Goal: Task Accomplishment & Management: Manage account settings

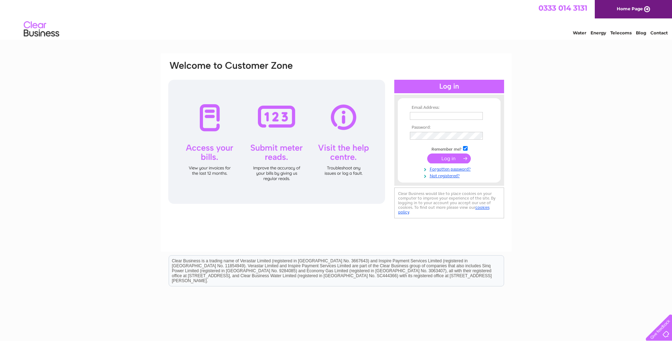
click at [463, 115] on input "text" at bounding box center [446, 116] width 73 height 8
type input "tbmotorservices@hotmail.com"
click at [462, 169] on link "Forgotten password?" at bounding box center [450, 168] width 80 height 7
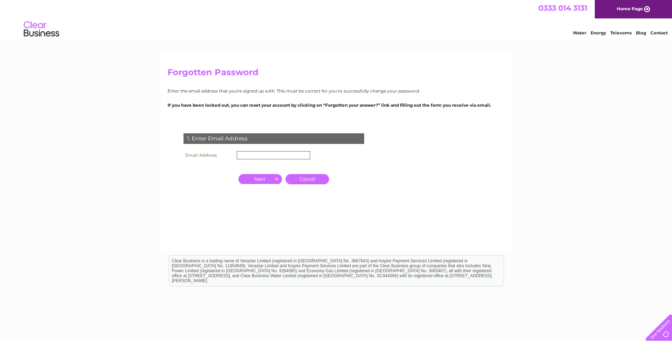
click at [278, 155] on input "text" at bounding box center [274, 155] width 74 height 9
type input "[EMAIL_ADDRESS][DOMAIN_NAME]"
click at [262, 181] on input "button" at bounding box center [261, 179] width 44 height 10
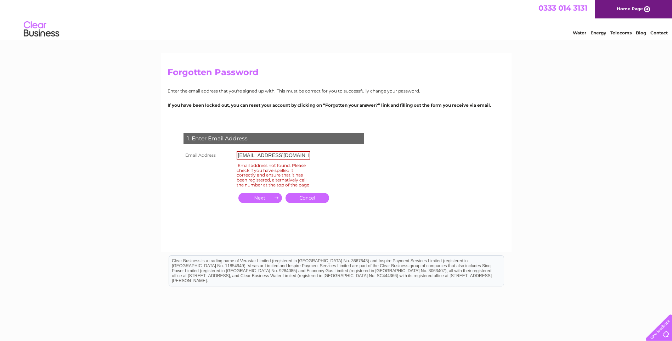
click at [303, 201] on link "Cancel" at bounding box center [308, 198] width 44 height 10
